Goal: Task Accomplishment & Management: Use online tool/utility

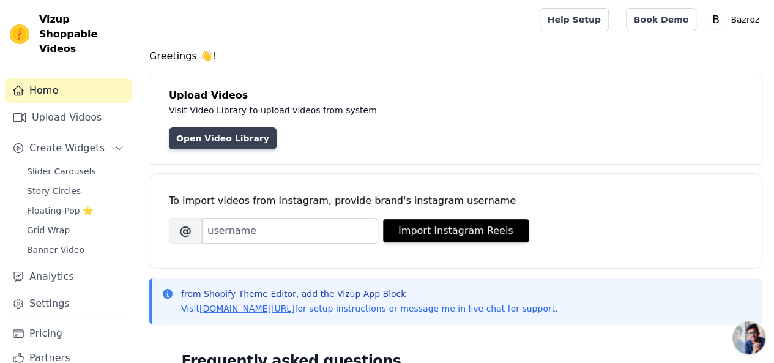
click at [194, 135] on link "Open Video Library" at bounding box center [223, 138] width 108 height 22
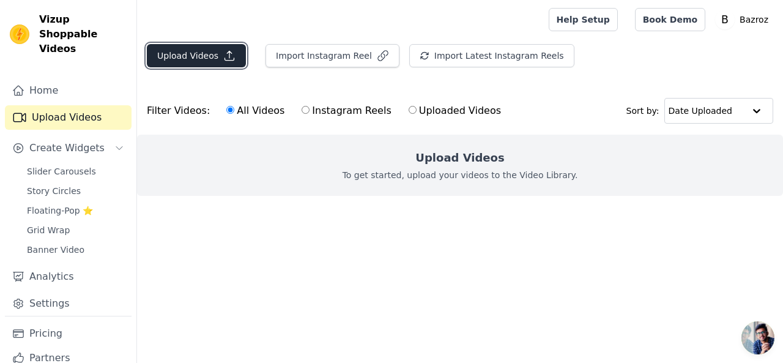
click at [201, 56] on button "Upload Videos" at bounding box center [196, 55] width 99 height 23
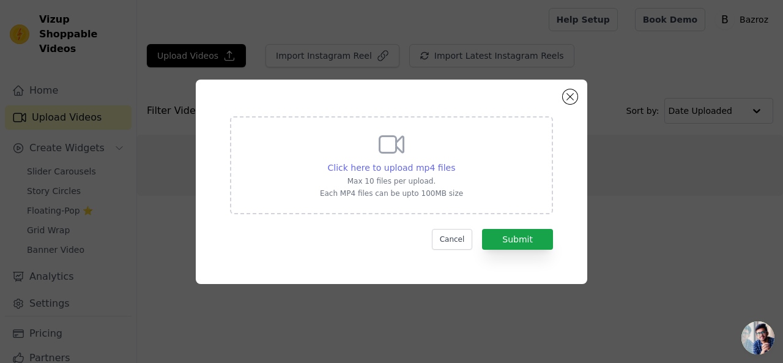
click at [411, 163] on span "Click here to upload mp4 files" at bounding box center [392, 168] width 128 height 10
click at [454, 161] on input "Click here to upload mp4 files Max 10 files per upload. Each MP4 files can be u…" at bounding box center [454, 161] width 1 height 1
type input "C:\fakepath\Bzaroz_20250727015752.mp4"
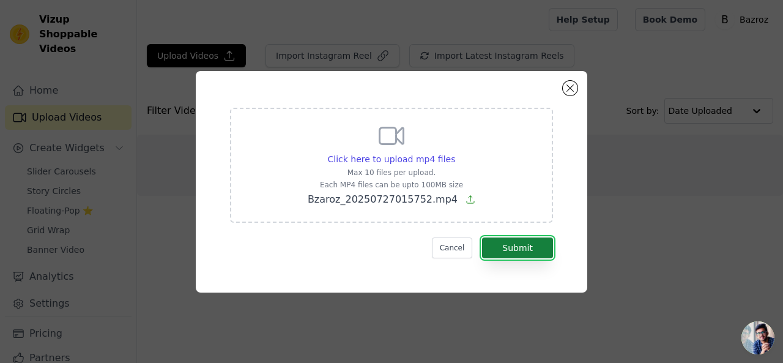
click at [540, 256] on button "Submit" at bounding box center [517, 247] width 71 height 21
click at [566, 89] on button "Close modal" at bounding box center [570, 88] width 15 height 15
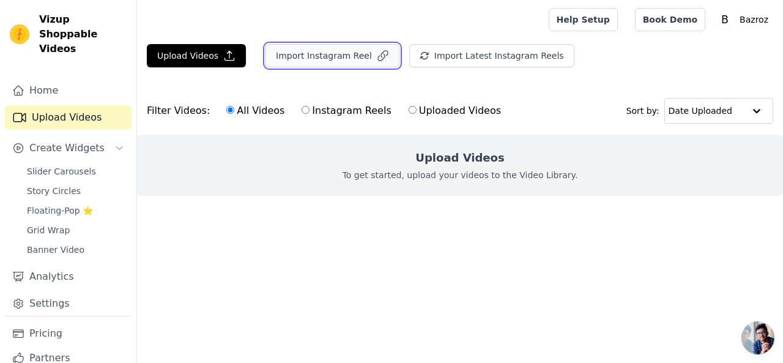
click at [318, 52] on button "Import Instagram Reel" at bounding box center [332, 55] width 134 height 23
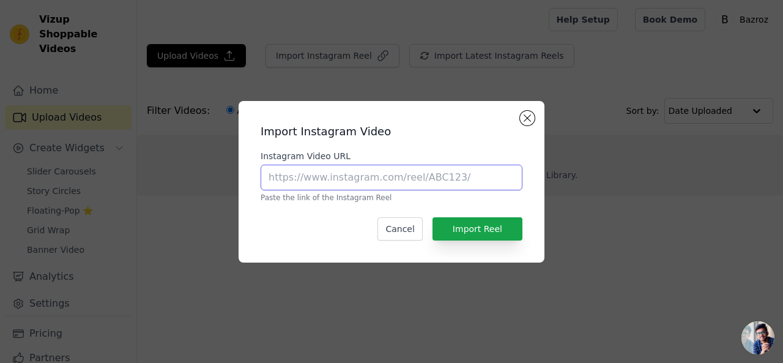
click at [316, 180] on input "Instagram Video URL" at bounding box center [392, 178] width 262 height 26
paste input "https://www.instagram.com/p/DL5Y-2ko76Q/"
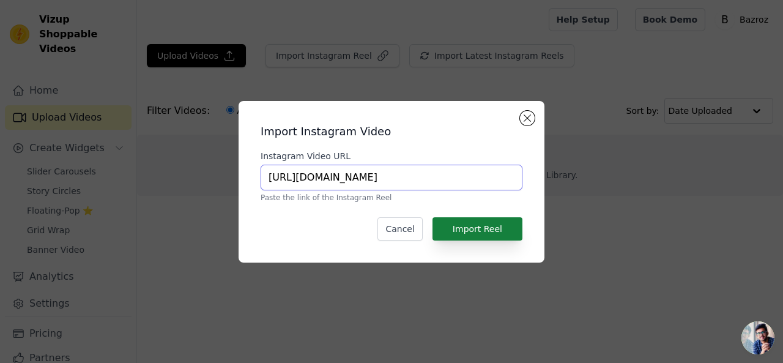
type input "https://www.instagram.com/p/DL5Y-2ko76Q/"
click at [474, 236] on button "Import Reel" at bounding box center [477, 228] width 90 height 23
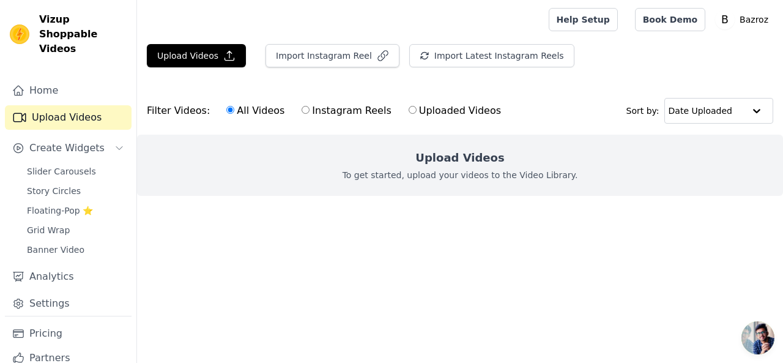
click at [301, 111] on input "Instagram Reels" at bounding box center [305, 110] width 8 height 8
radio input "true"
click at [301, 111] on input "Instagram Reels" at bounding box center [305, 110] width 8 height 8
click at [262, 113] on label "All Videos" at bounding box center [255, 111] width 59 height 16
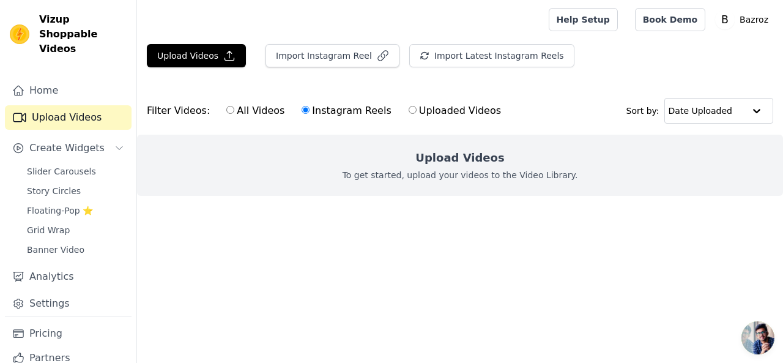
click at [234, 113] on input "All Videos" at bounding box center [230, 110] width 8 height 8
radio input "true"
click at [305, 106] on label "Instagram Reels" at bounding box center [346, 111] width 91 height 16
click at [305, 106] on input "Instagram Reels" at bounding box center [305, 110] width 8 height 8
radio input "true"
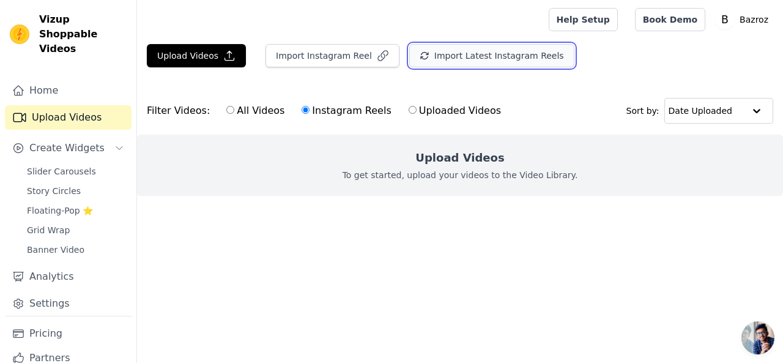
click at [457, 61] on button "Import Latest Instagram Reels" at bounding box center [491, 55] width 165 height 23
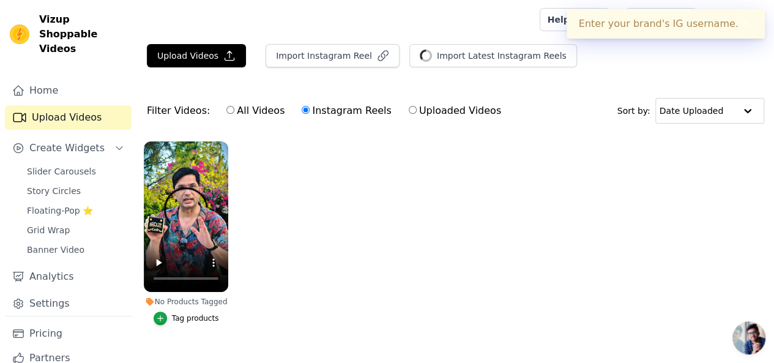
click at [377, 239] on ul "No Products Tagged Tag products" at bounding box center [455, 245] width 637 height 221
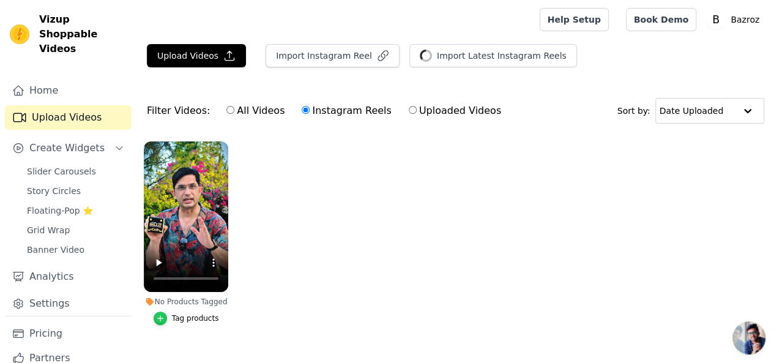
click at [160, 315] on div "button" at bounding box center [160, 317] width 13 height 13
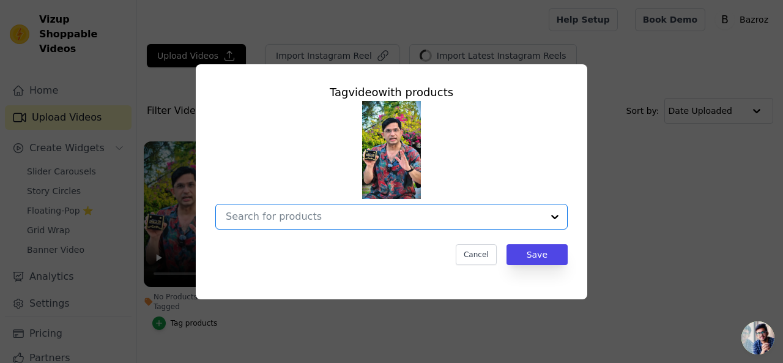
click at [384, 222] on input "No Products Tagged Tag video with products Option undefined, selected. Select i…" at bounding box center [384, 216] width 317 height 12
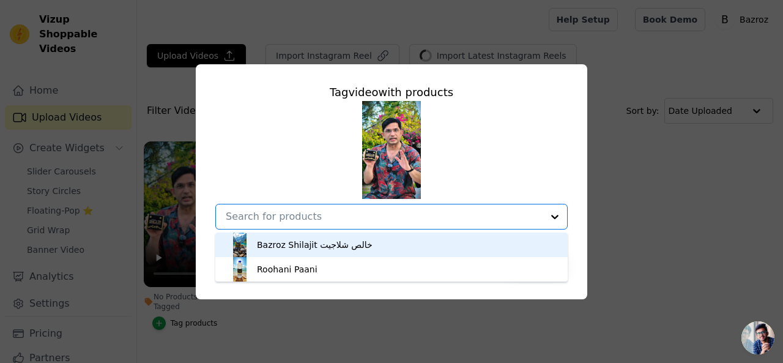
click at [372, 244] on div "Bazroz Shilajit خالص شلاجیت" at bounding box center [392, 244] width 328 height 24
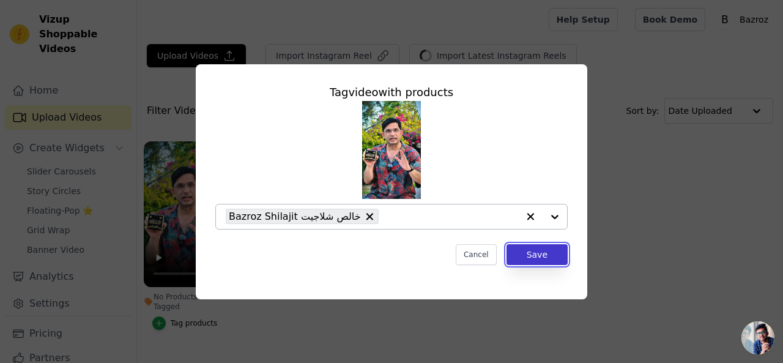
click at [542, 249] on button "Save" at bounding box center [536, 254] width 61 height 21
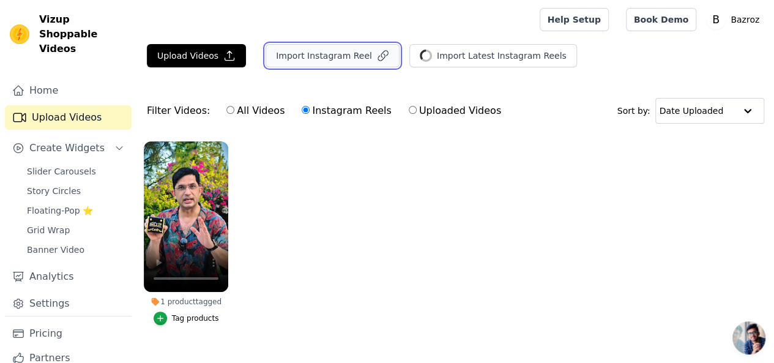
click at [323, 58] on button "Import Instagram Reel" at bounding box center [332, 55] width 134 height 23
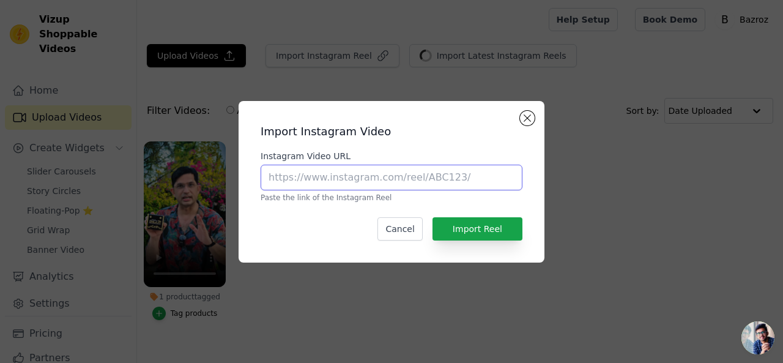
click at [426, 180] on input "Instagram Video URL" at bounding box center [392, 178] width 262 height 26
paste input "https://www.instagram.com/p/DMUoSq1C6E5/"
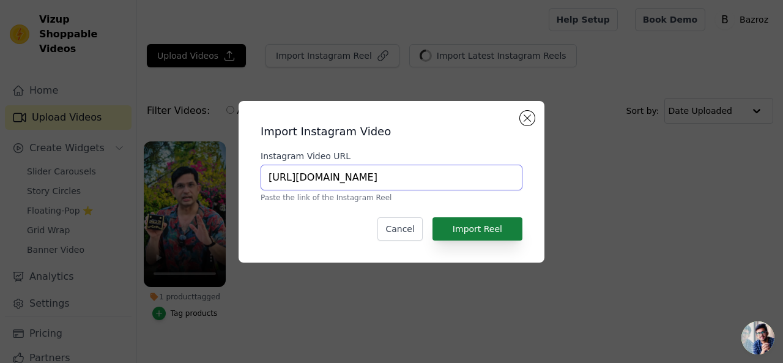
type input "https://www.instagram.com/p/DMUoSq1C6E5/"
click at [467, 235] on button "Import Reel" at bounding box center [477, 228] width 90 height 23
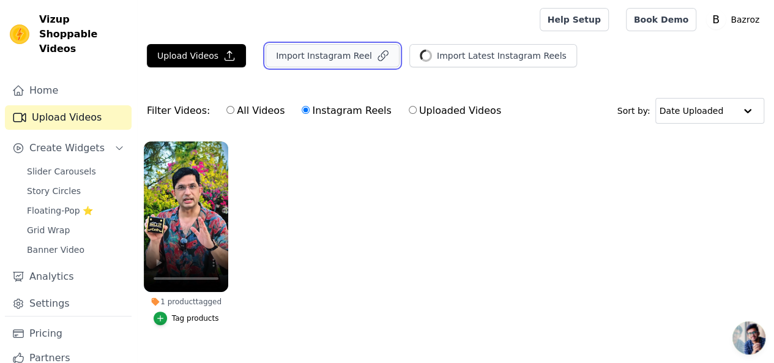
click at [284, 61] on button "Import Instagram Reel" at bounding box center [332, 55] width 134 height 23
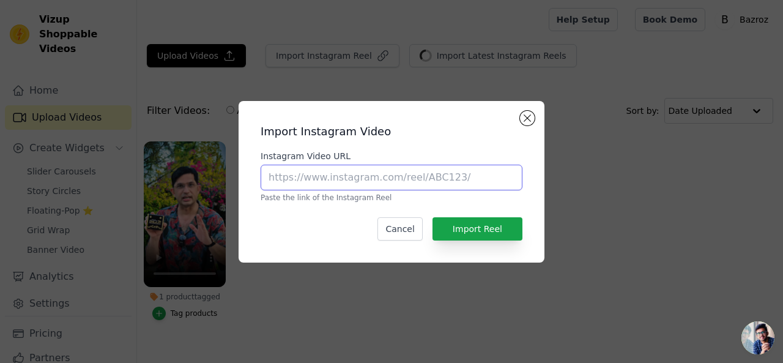
click at [352, 176] on input "Instagram Video URL" at bounding box center [392, 178] width 262 height 26
paste input "https://www.instagram.com/p/DMUoSq1C6E5/"
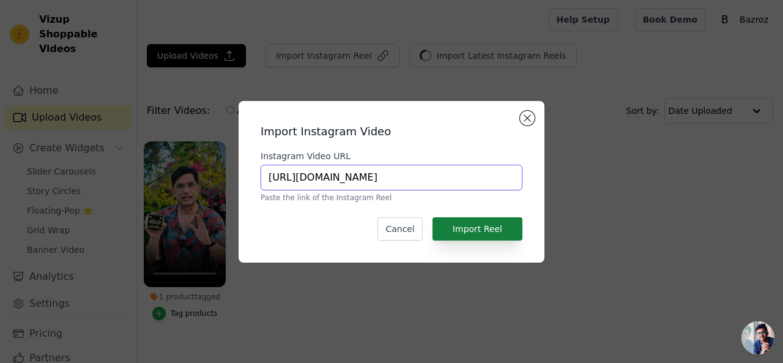
type input "https://www.instagram.com/p/DMUoSq1C6E5/"
click at [489, 218] on button "Import Reel" at bounding box center [477, 228] width 90 height 23
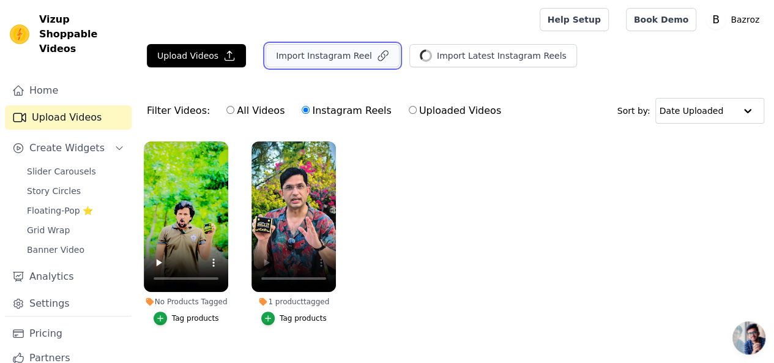
click at [306, 56] on button "Import Instagram Reel" at bounding box center [332, 55] width 134 height 23
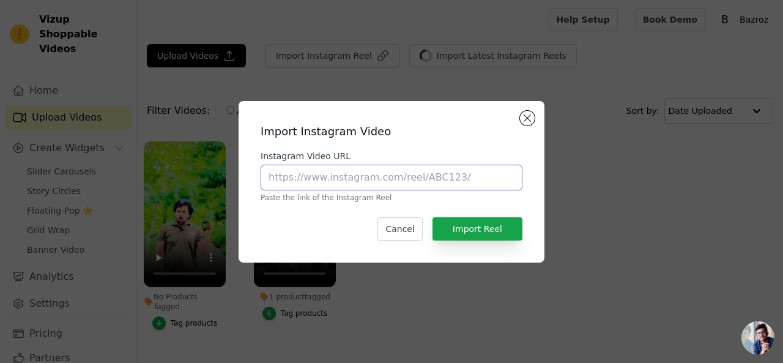
click at [348, 179] on input "Instagram Video URL" at bounding box center [392, 178] width 262 height 26
paste input "https://www.instagram.com/p/DMUxR1oivkn/"
type input "https://www.instagram.com/p/DMUxR1oivkn/"
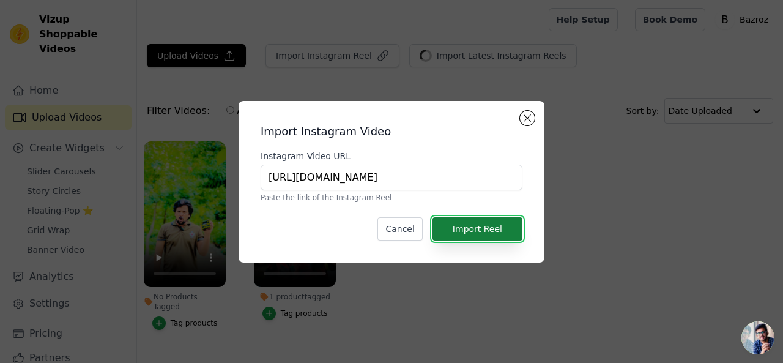
click at [485, 226] on button "Import Reel" at bounding box center [477, 228] width 90 height 23
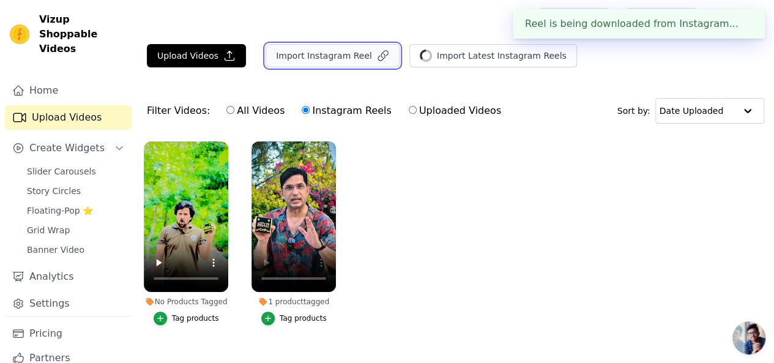
click at [358, 54] on button "Import Instagram Reel" at bounding box center [332, 55] width 134 height 23
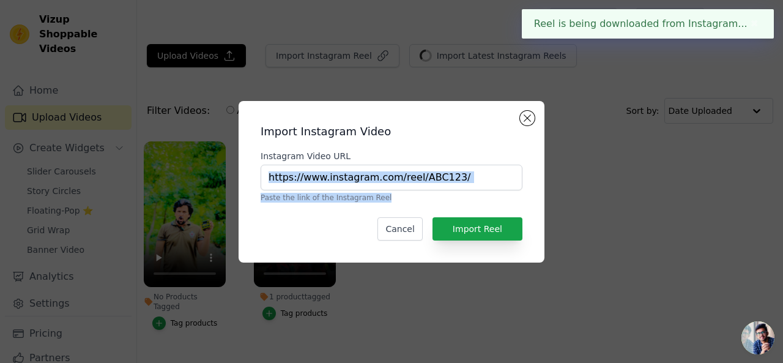
drag, startPoint x: 405, startPoint y: 191, endPoint x: 405, endPoint y: 184, distance: 6.7
click at [405, 184] on div "Instagram Video URL Paste the link of the Instagram Reel" at bounding box center [392, 176] width 262 height 53
click at [405, 184] on input "Instagram Video URL" at bounding box center [392, 178] width 262 height 26
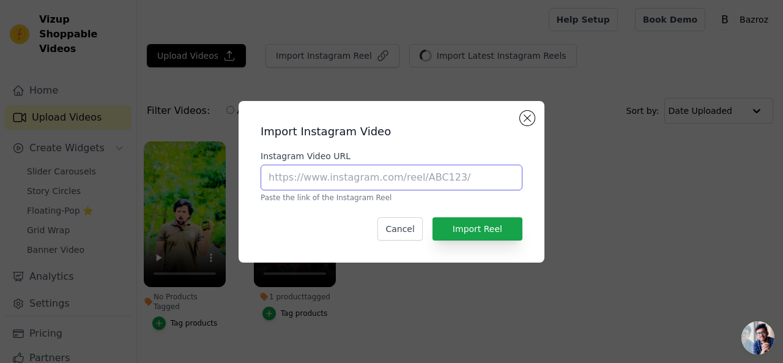
paste input "https://www.instagram.com/p/DMUxR1oivkn/"
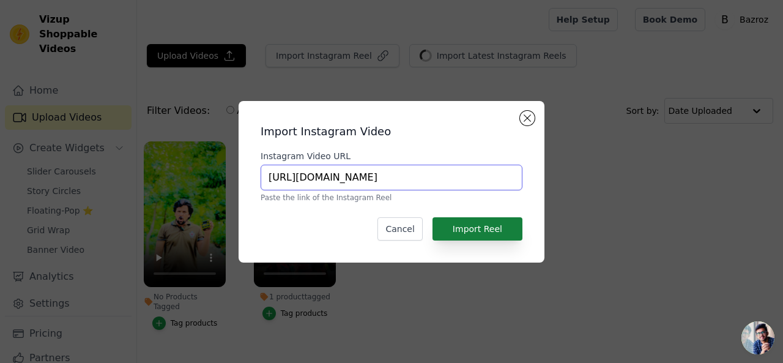
type input "https://www.instagram.com/p/DMUxR1oivkn/"
click at [458, 230] on button "Import Reel" at bounding box center [477, 228] width 90 height 23
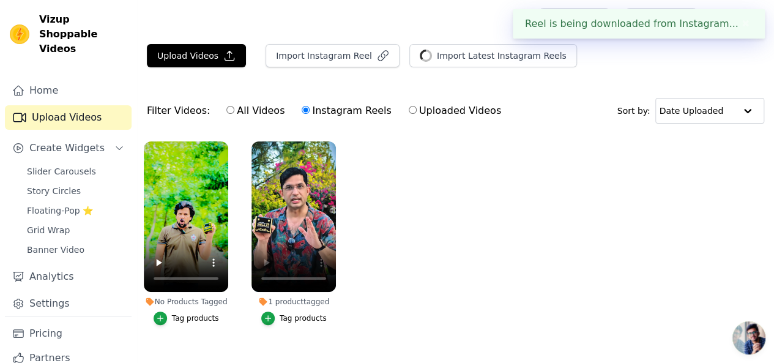
click at [458, 230] on ul "No Products Tagged Tag products 1 product tagged Tag products" at bounding box center [455, 245] width 637 height 221
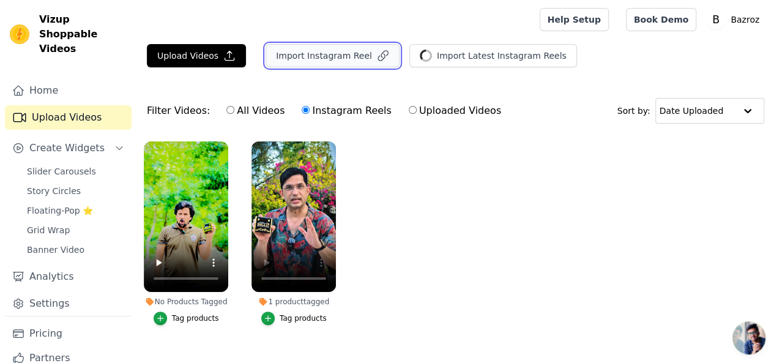
click at [290, 64] on button "Import Instagram Reel" at bounding box center [332, 55] width 134 height 23
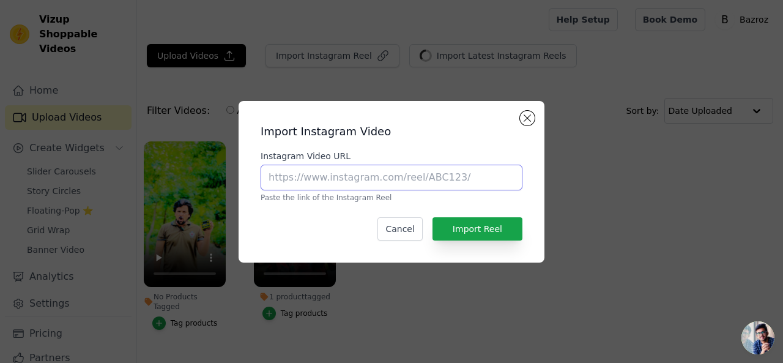
click at [378, 174] on input "Instagram Video URL" at bounding box center [392, 178] width 262 height 26
paste input "https://www.instagram.com/p/DMUxR1oivkn/"
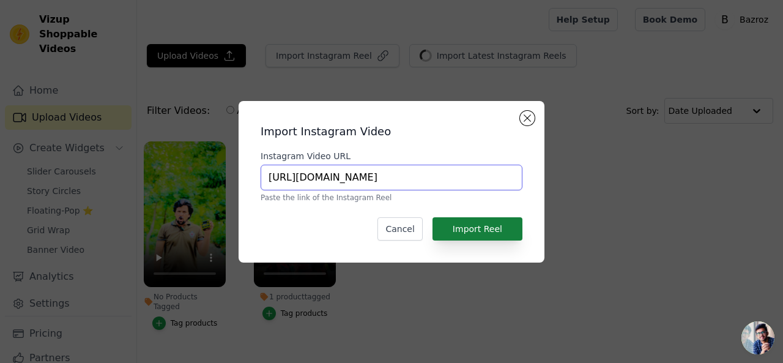
type input "https://www.instagram.com/p/DMUxR1oivkn/"
click at [499, 228] on button "Import Reel" at bounding box center [477, 228] width 90 height 23
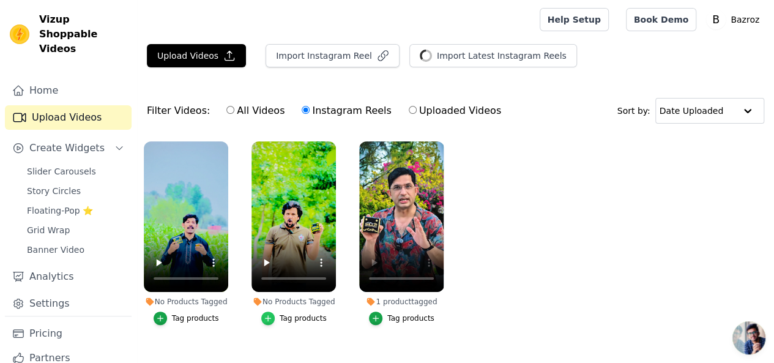
click at [270, 314] on icon "button" at bounding box center [268, 318] width 9 height 9
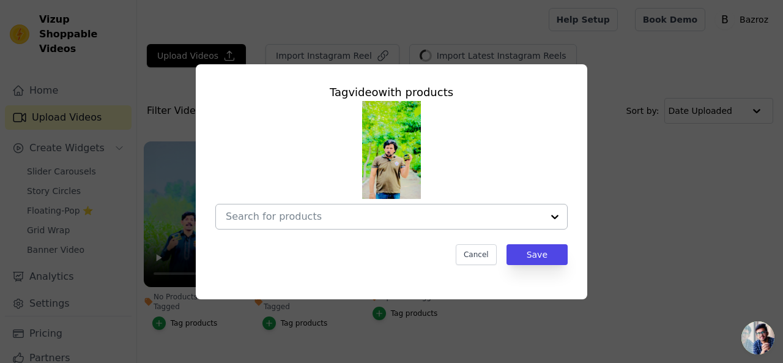
click at [472, 217] on input "No Products Tagged Tag video with products Cancel Save Tag products" at bounding box center [384, 216] width 317 height 12
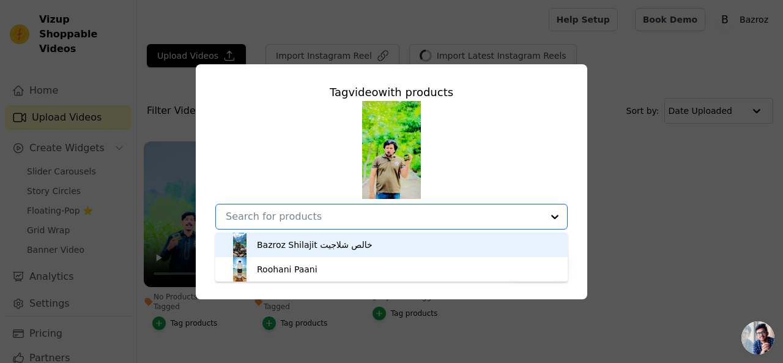
click at [431, 245] on div "Bazroz Shilajit خالص شلاجیت" at bounding box center [392, 244] width 328 height 24
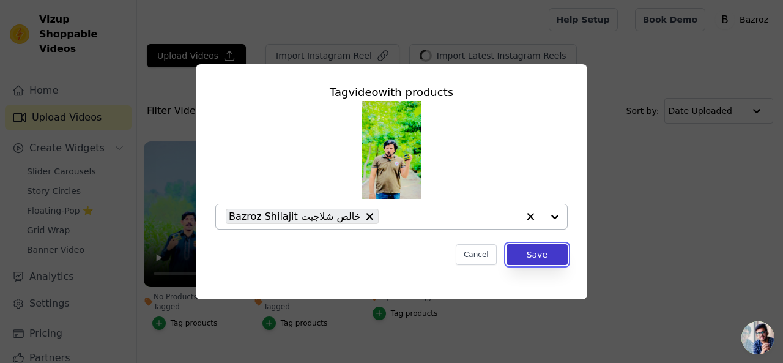
click at [528, 254] on button "Save" at bounding box center [536, 254] width 61 height 21
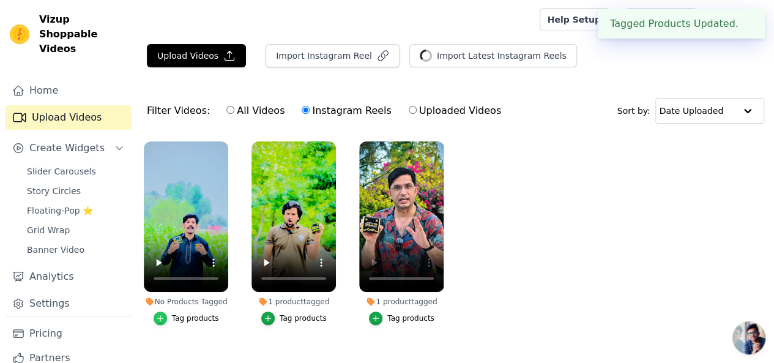
click at [163, 314] on icon "button" at bounding box center [160, 318] width 9 height 9
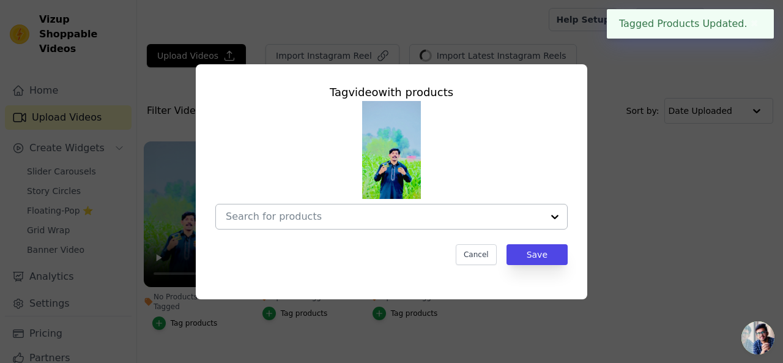
click at [500, 205] on div at bounding box center [384, 216] width 317 height 24
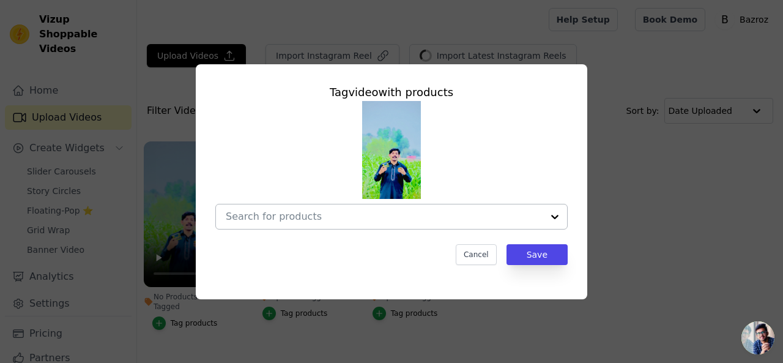
click at [483, 224] on div at bounding box center [384, 216] width 317 height 24
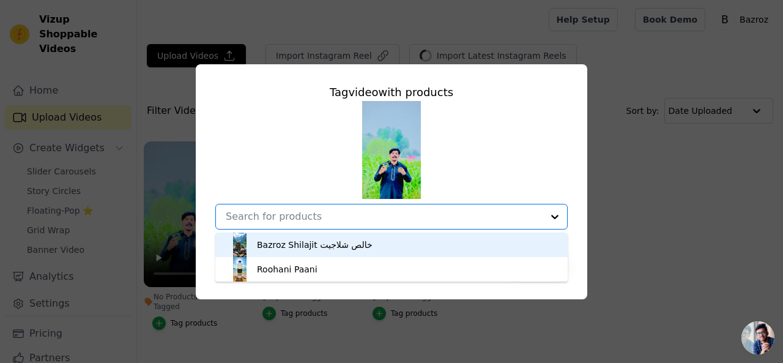
click at [516, 244] on div "Bazroz Shilajit خالص شلاجیت" at bounding box center [392, 244] width 328 height 24
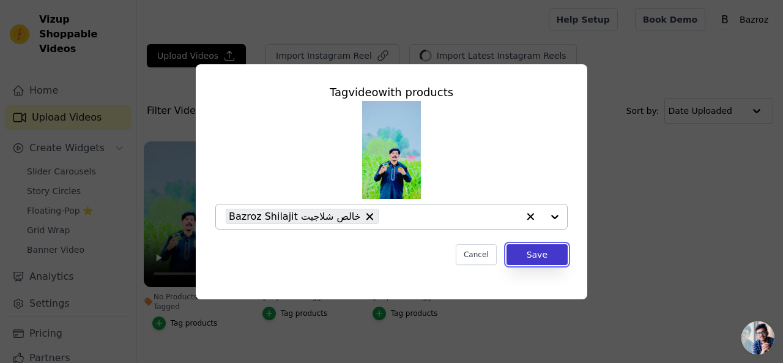
click at [536, 253] on button "Save" at bounding box center [536, 254] width 61 height 21
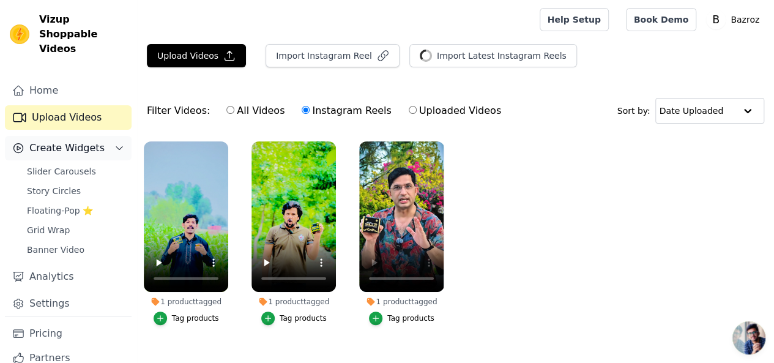
click at [80, 141] on span "Create Widgets" at bounding box center [66, 148] width 75 height 15
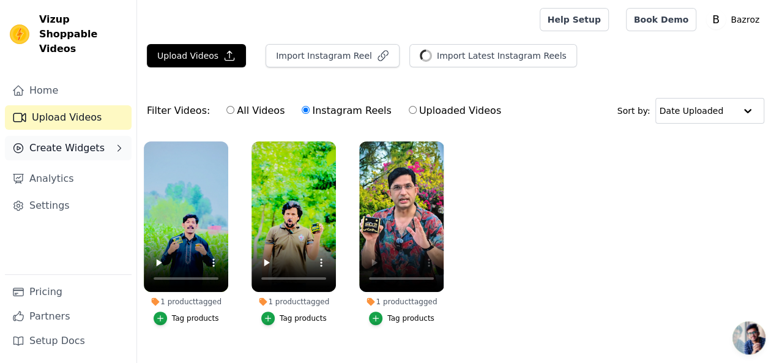
click at [65, 141] on span "Create Widgets" at bounding box center [66, 148] width 75 height 15
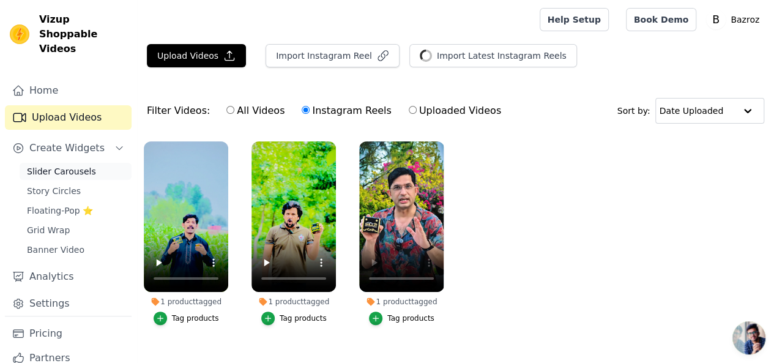
click at [72, 165] on span "Slider Carousels" at bounding box center [61, 171] width 69 height 12
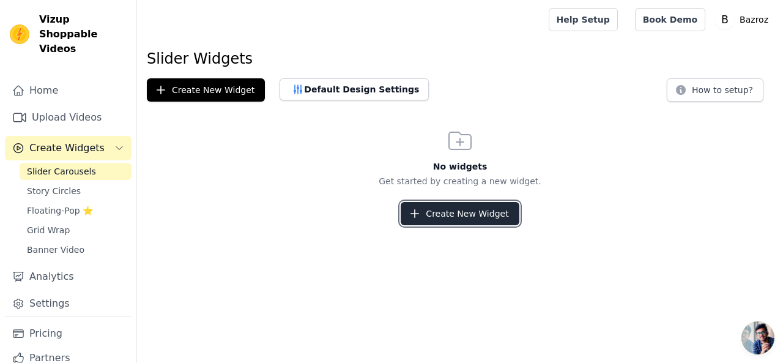
click at [446, 210] on button "Create New Widget" at bounding box center [460, 213] width 118 height 23
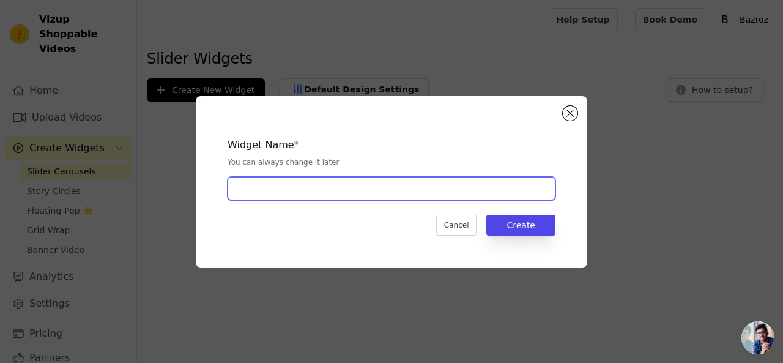
click at [408, 192] on input "text" at bounding box center [392, 188] width 328 height 23
type input "Trusted By"
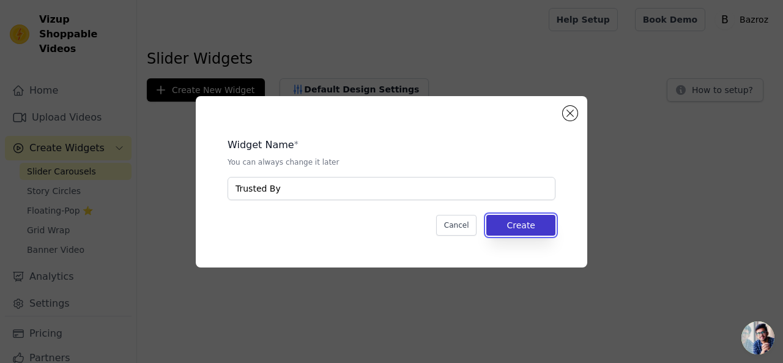
click at [522, 220] on button "Create" at bounding box center [520, 225] width 69 height 21
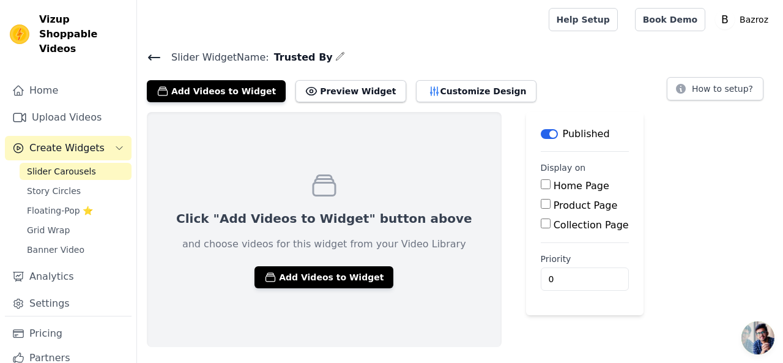
click at [541, 204] on input "Product Page" at bounding box center [546, 204] width 10 height 10
checkbox input "true"
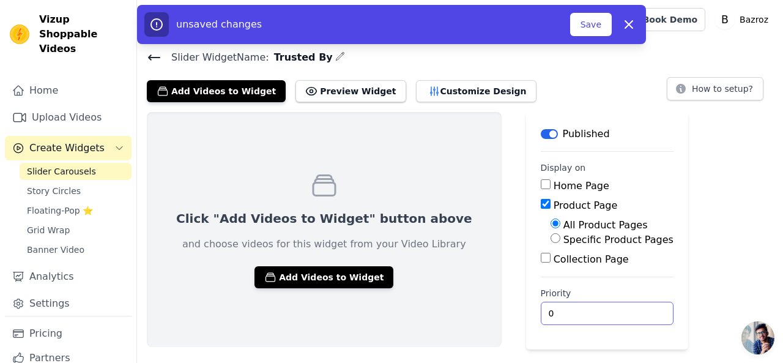
click at [541, 304] on input "0" at bounding box center [607, 312] width 133 height 23
click at [586, 310] on input "1" at bounding box center [607, 312] width 133 height 23
click at [586, 310] on input "2" at bounding box center [607, 312] width 133 height 23
type input "3"
click at [586, 310] on input "3" at bounding box center [607, 312] width 133 height 23
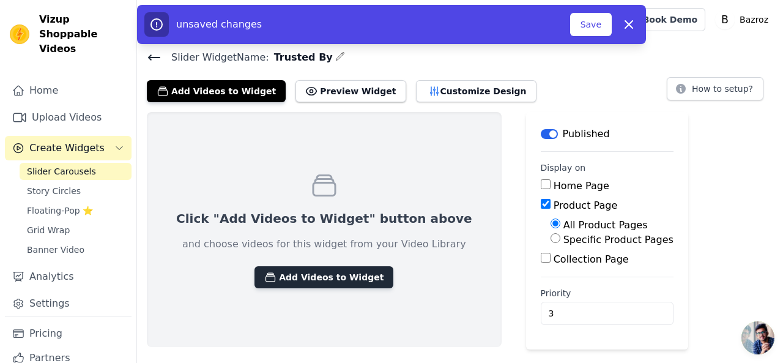
click at [300, 274] on button "Add Videos to Widget" at bounding box center [323, 277] width 139 height 22
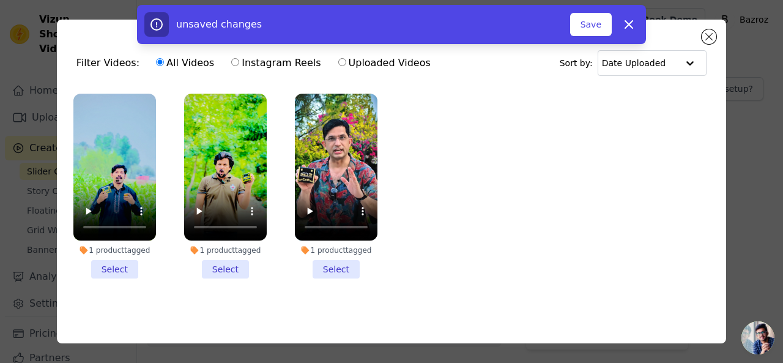
click at [325, 264] on li "1 product tagged Select" at bounding box center [336, 186] width 83 height 185
click at [0, 0] on input "1 product tagged Select" at bounding box center [0, 0] width 0 height 0
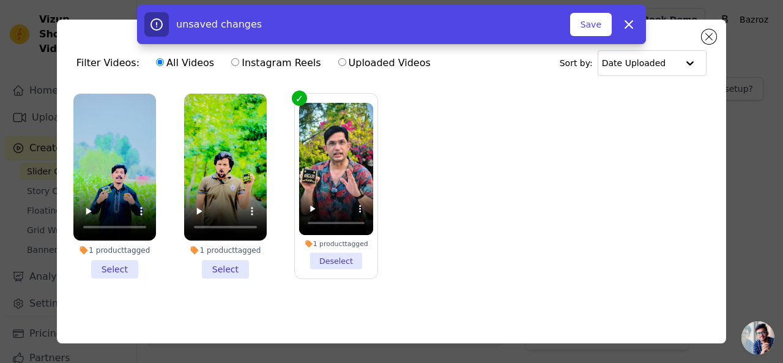
click at [229, 266] on li "1 product tagged Select" at bounding box center [225, 186] width 83 height 185
click at [0, 0] on input "1 product tagged Select" at bounding box center [0, 0] width 0 height 0
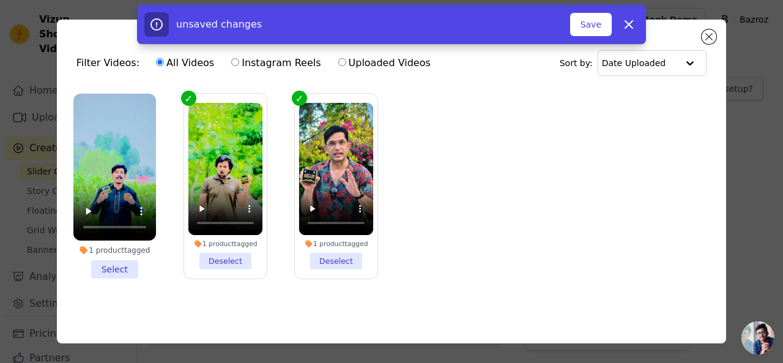
click at [114, 268] on li "1 product tagged Select" at bounding box center [114, 186] width 83 height 185
click at [0, 0] on input "1 product tagged Select" at bounding box center [0, 0] width 0 height 0
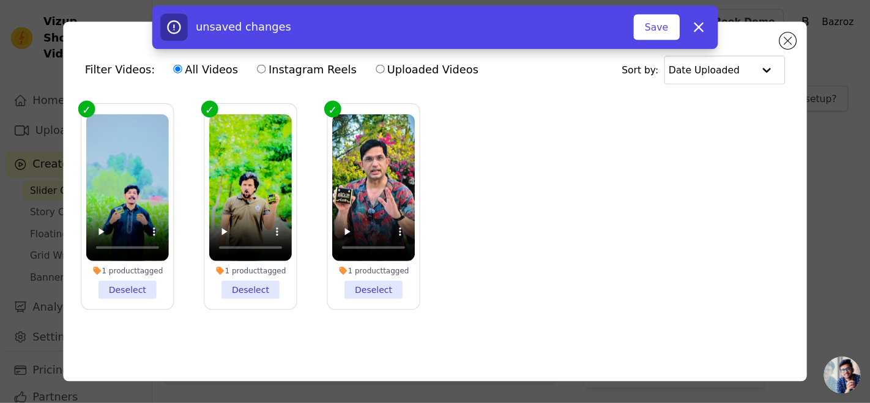
scroll to position [3, 0]
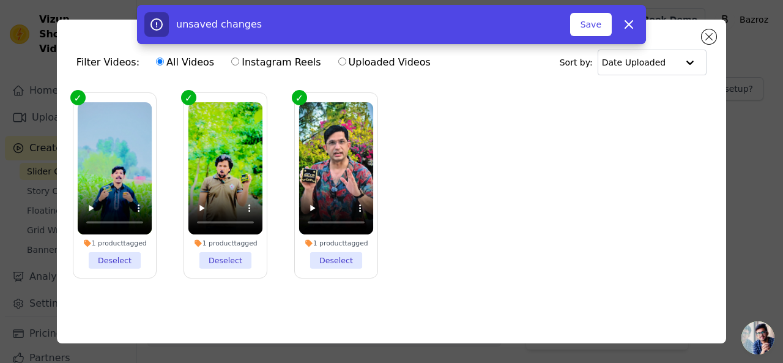
drag, startPoint x: 779, startPoint y: 139, endPoint x: 757, endPoint y: 105, distance: 40.7
click at [757, 105] on div "Filter Videos: All Videos Instagram Reels Uploaded Videos Sort by: Date Uploade…" at bounding box center [391, 181] width 783 height 363
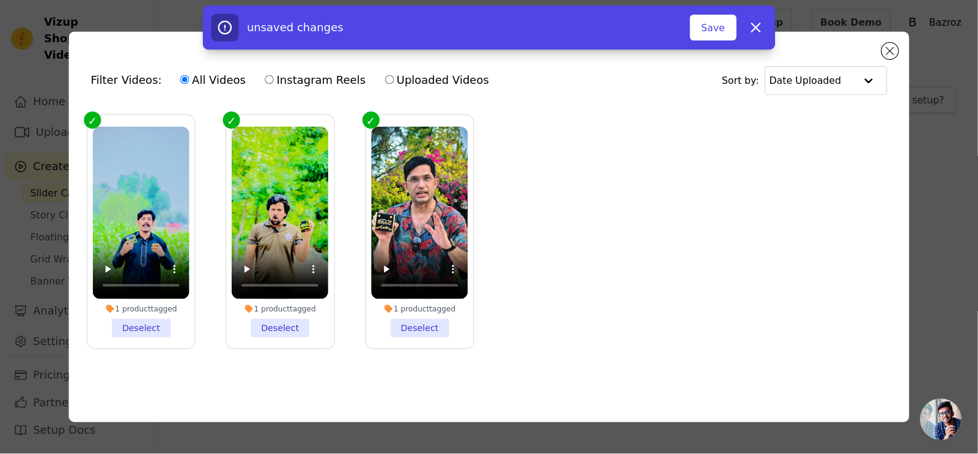
scroll to position [0, 0]
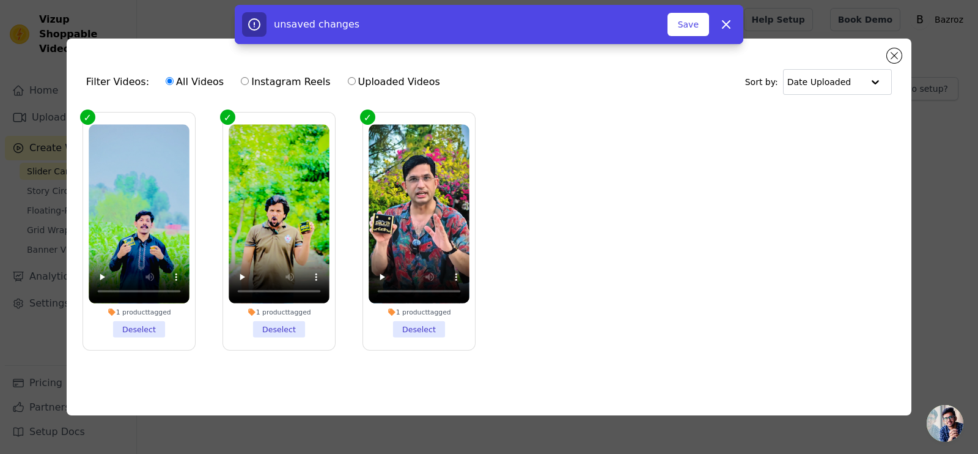
drag, startPoint x: 778, startPoint y: 0, endPoint x: 599, endPoint y: 300, distance: 348.8
click at [599, 300] on ul "1 product tagged Deselect 1 product tagged Deselect 1 product tagged Deselect" at bounding box center [489, 241] width 826 height 270
click at [676, 28] on button "Save" at bounding box center [689, 24] width 42 height 23
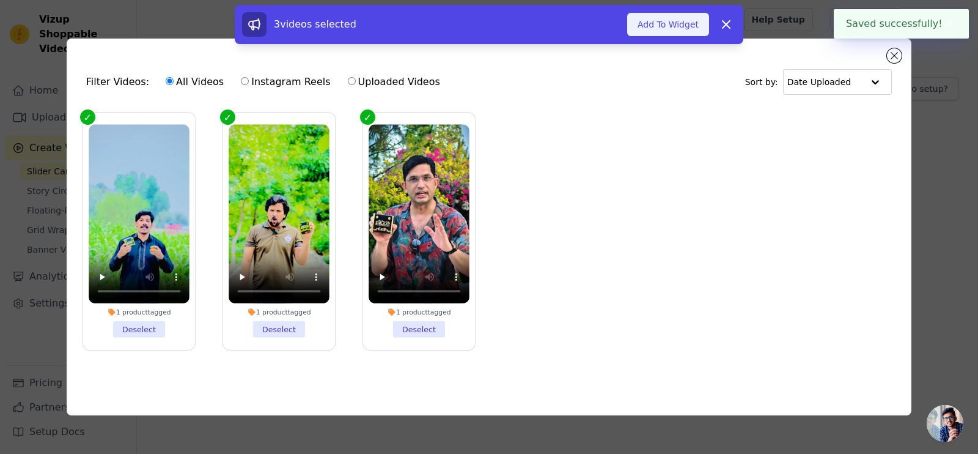
click at [678, 18] on button "Add To Widget" at bounding box center [668, 24] width 82 height 23
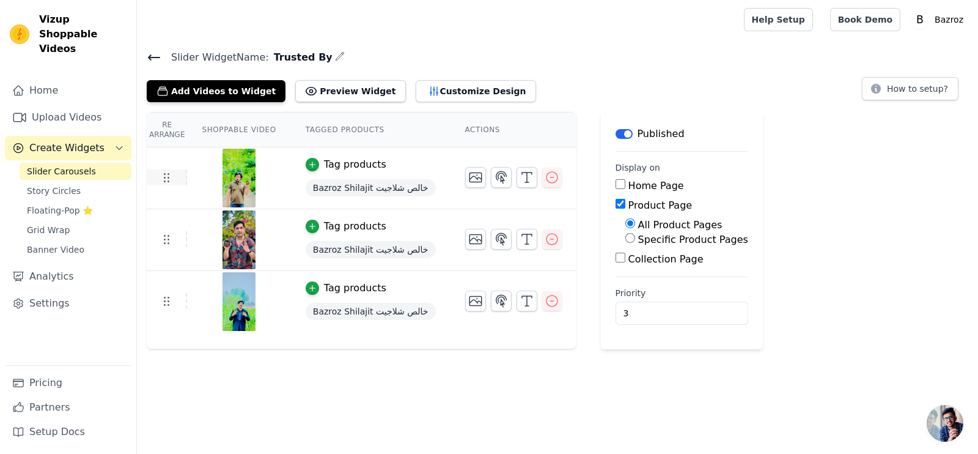
drag, startPoint x: 163, startPoint y: 231, endPoint x: 160, endPoint y: 182, distance: 49.7
drag, startPoint x: 160, startPoint y: 182, endPoint x: 517, endPoint y: 360, distance: 399.9
click at [517, 349] on html "Vizup Shoppable Videos Home Upload Videos Create Widgets Slider Carousels Story…" at bounding box center [489, 174] width 978 height 349
